Goal: Task Accomplishment & Management: Manage account settings

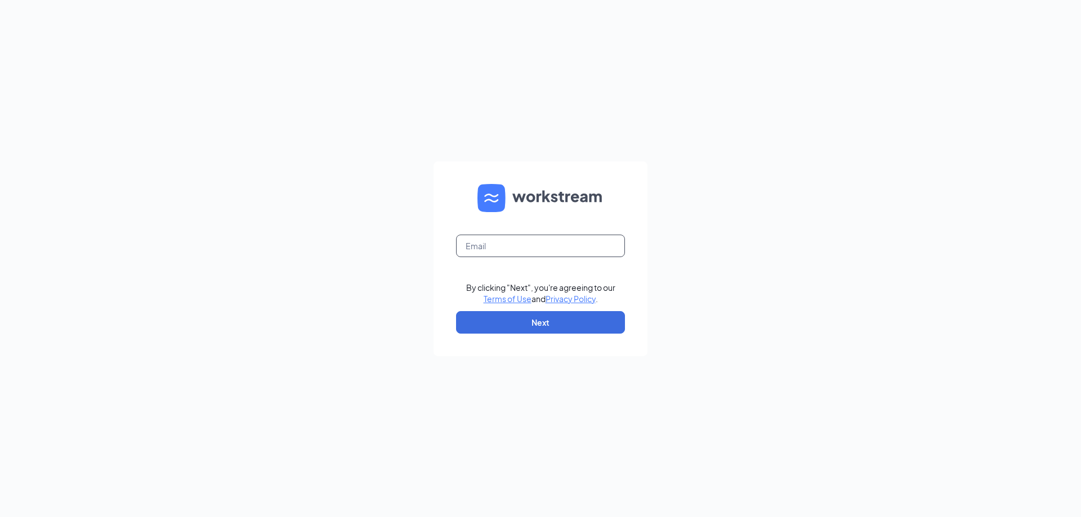
click at [569, 242] on input "text" at bounding box center [540, 246] width 169 height 23
type input "207548@famousforchicken.com"
click at [551, 327] on button "Next" at bounding box center [540, 322] width 169 height 23
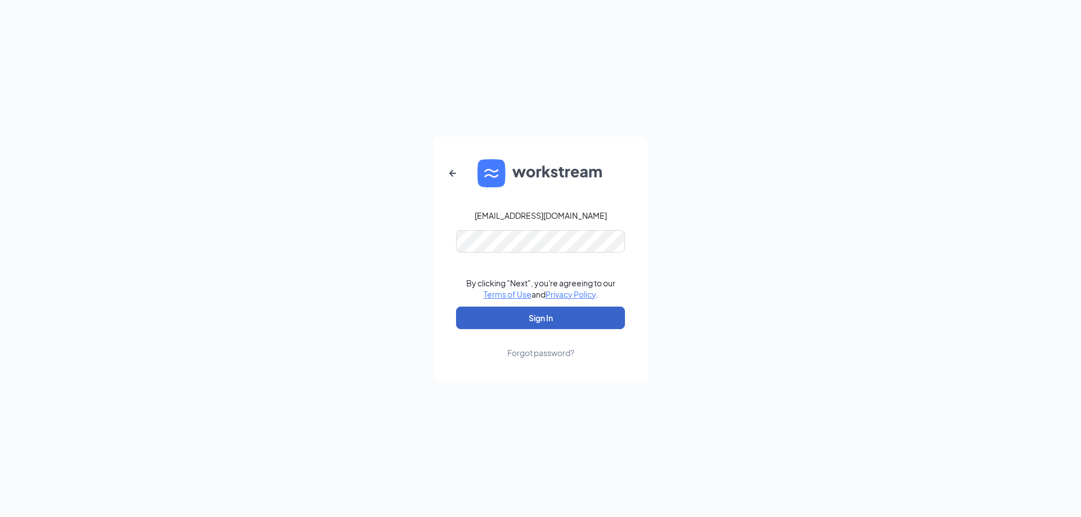
click at [508, 319] on button "Sign In" at bounding box center [540, 318] width 169 height 23
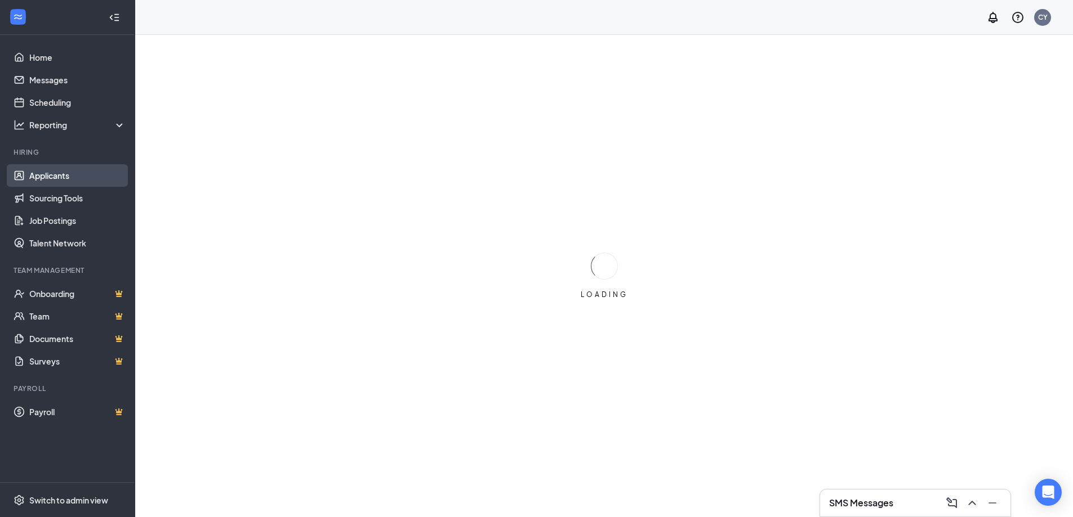
click at [61, 172] on link "Applicants" at bounding box center [77, 175] width 96 height 23
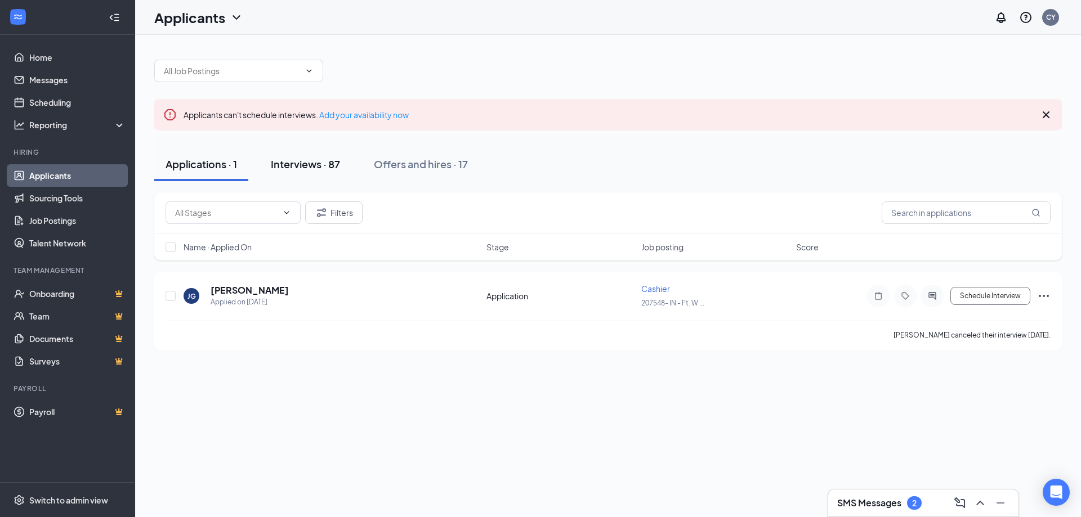
click at [297, 163] on div "Interviews · 87" at bounding box center [305, 164] width 69 height 14
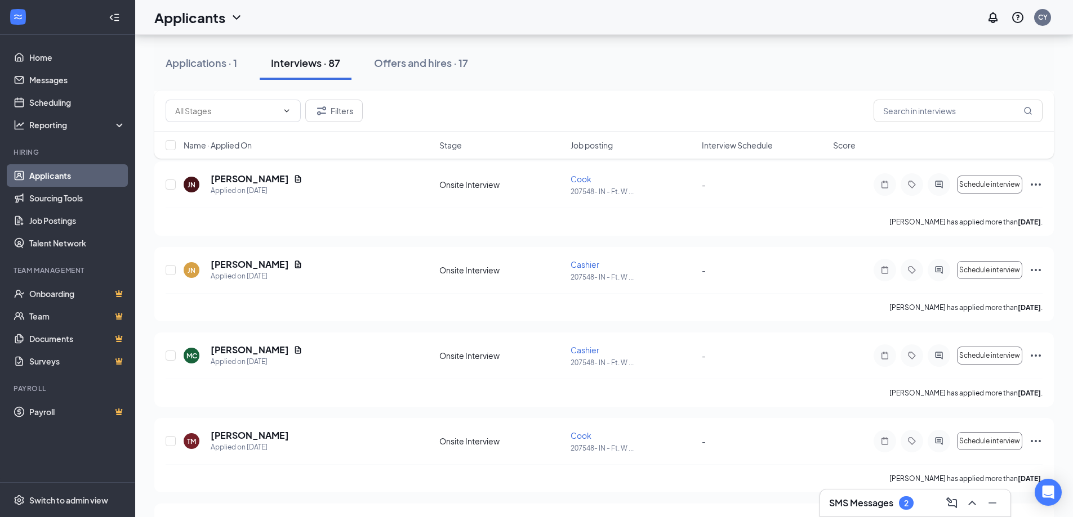
scroll to position [4223, 0]
